Goal: Task Accomplishment & Management: Complete application form

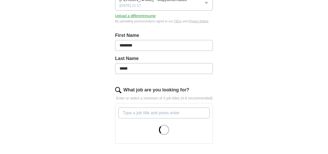
scroll to position [104, 0]
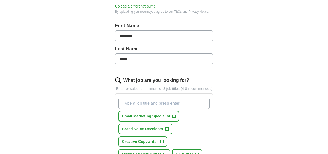
click at [159, 111] on button "Email Marketing Specialist +" at bounding box center [149, 116] width 61 height 11
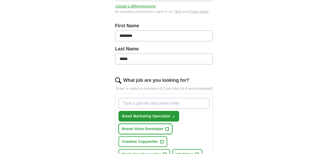
click at [166, 127] on span "+" at bounding box center [167, 129] width 3 height 4
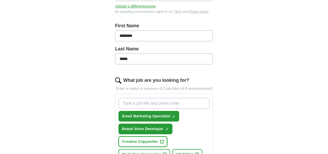
click at [163, 140] on span "+" at bounding box center [161, 142] width 3 height 4
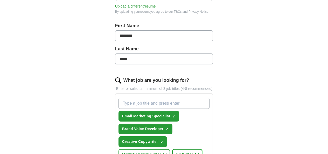
click at [187, 149] on button "UX Writer +" at bounding box center [187, 154] width 30 height 11
click at [163, 152] on span "+" at bounding box center [164, 154] width 3 height 4
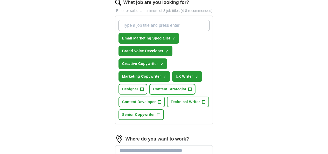
click at [189, 87] on span "+" at bounding box center [190, 89] width 3 height 4
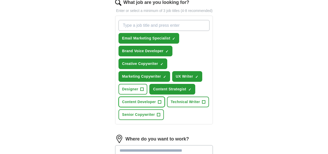
click at [156, 99] on span "Content Developer" at bounding box center [139, 101] width 34 height 5
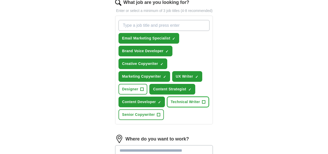
click at [202, 100] on span "+" at bounding box center [203, 102] width 3 height 4
click at [135, 145] on input at bounding box center [164, 150] width 98 height 11
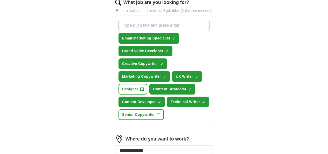
type input "**********"
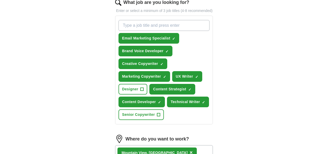
click at [162, 145] on div "Mountain Vie w, [GEOGRAPHIC_DATA] ×" at bounding box center [164, 152] width 98 height 15
click at [181, 145] on div "Mountain Vie w, [GEOGRAPHIC_DATA] ×" at bounding box center [164, 152] width 98 height 15
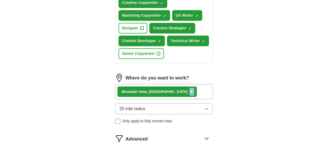
scroll to position [237, 0]
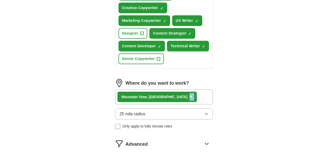
click at [184, 139] on div "Advanced" at bounding box center [170, 143] width 88 height 8
select select "**"
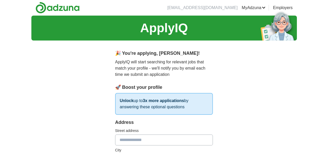
scroll to position [0, 0]
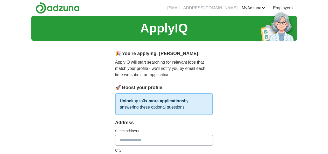
click at [174, 135] on input "text" at bounding box center [164, 140] width 98 height 11
type input "**********"
type input "**"
type input "*****"
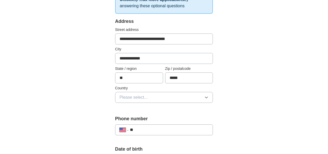
scroll to position [104, 0]
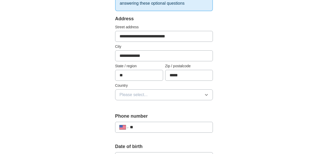
click at [170, 89] on button "Please select..." at bounding box center [164, 94] width 98 height 11
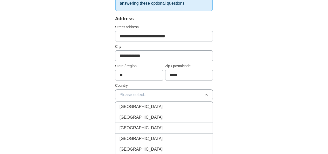
click at [153, 114] on div "[GEOGRAPHIC_DATA]" at bounding box center [164, 117] width 89 height 6
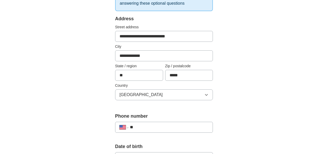
click at [150, 124] on input "**" at bounding box center [169, 127] width 79 height 6
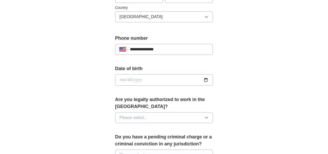
type input "**********"
click at [158, 76] on input "date" at bounding box center [164, 79] width 98 height 11
type input "**********"
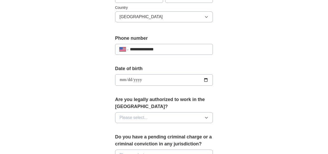
click at [144, 112] on button "Please select..." at bounding box center [164, 117] width 98 height 11
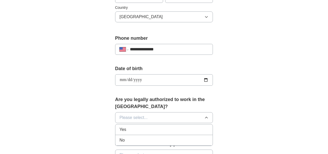
click at [139, 126] on div "Yes" at bounding box center [164, 129] width 89 height 6
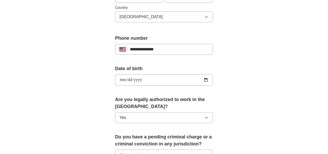
scroll to position [259, 0]
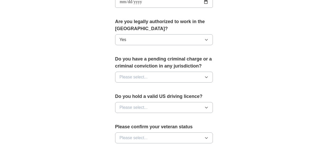
click at [146, 72] on button "Please select..." at bounding box center [164, 77] width 98 height 11
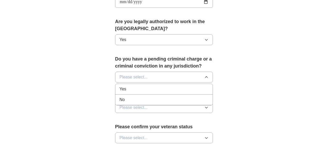
click at [134, 94] on li "No" at bounding box center [164, 99] width 98 height 11
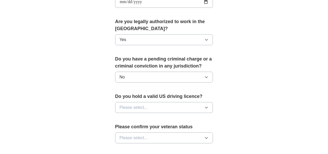
click at [134, 102] on button "Please select..." at bounding box center [164, 107] width 98 height 11
click at [129, 116] on div "Yes" at bounding box center [164, 119] width 89 height 6
click at [127, 135] on span "Please select..." at bounding box center [134, 138] width 28 height 6
click at [124, 147] on span "Not applicable" at bounding box center [133, 150] width 26 height 6
click at [124, 134] on div "Please confirm your veteran status Not applicable" at bounding box center [164, 135] width 98 height 24
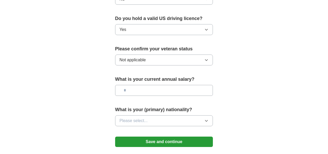
scroll to position [363, 0]
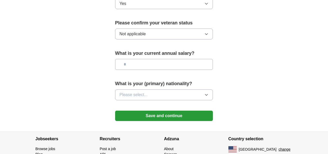
click at [169, 89] on button "Please select..." at bounding box center [164, 94] width 98 height 11
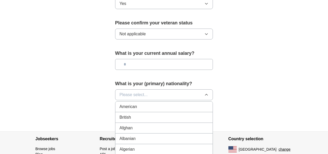
click at [163, 101] on li "American" at bounding box center [164, 106] width 98 height 11
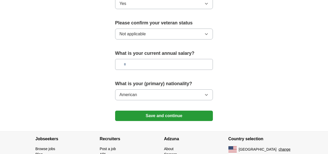
click at [159, 111] on button "Save and continue" at bounding box center [164, 116] width 98 height 10
